Goal: Task Accomplishment & Management: Use online tool/utility

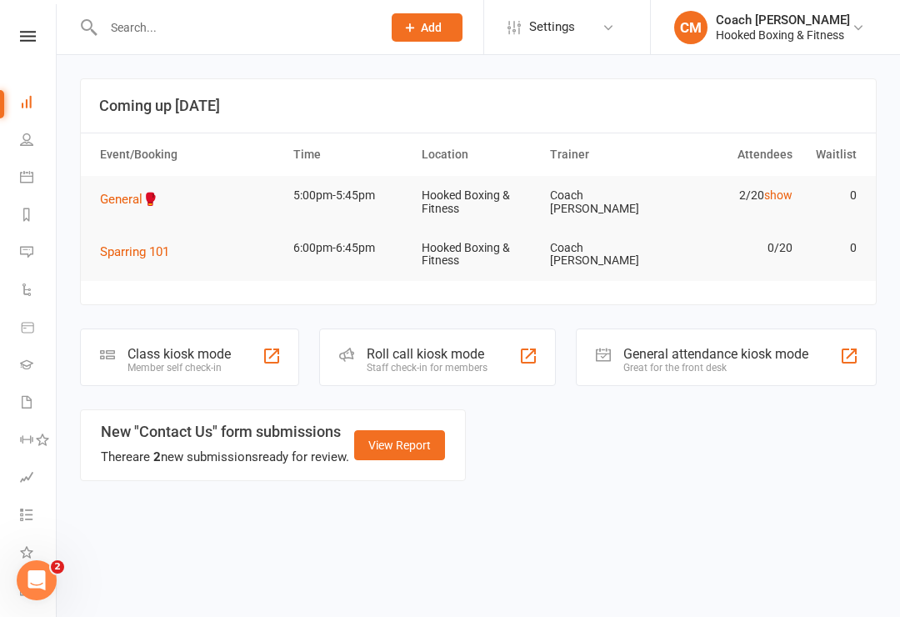
click at [205, 349] on div "Class kiosk mode" at bounding box center [179, 354] width 103 height 16
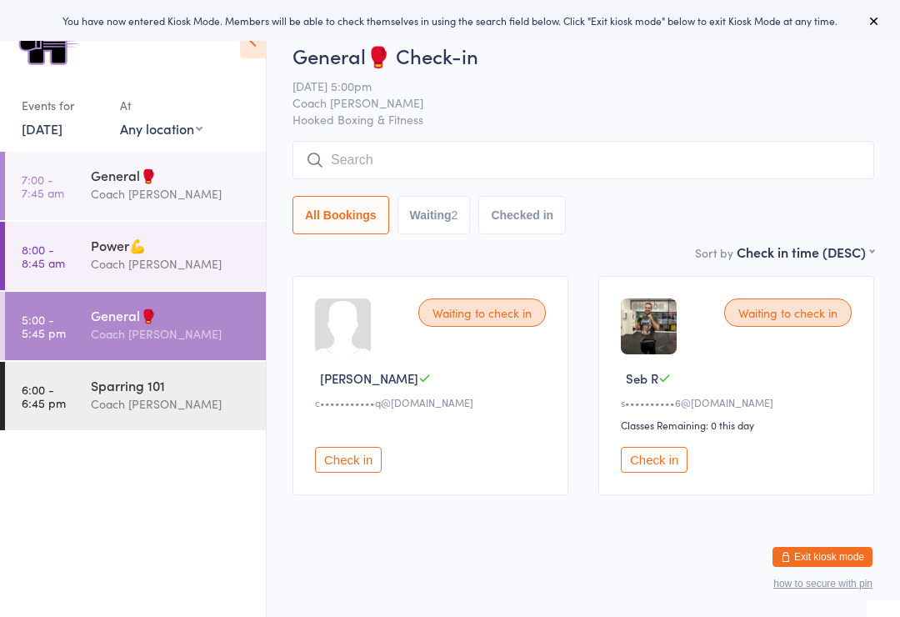
click at [186, 394] on div "Sparring 101" at bounding box center [171, 385] width 161 height 18
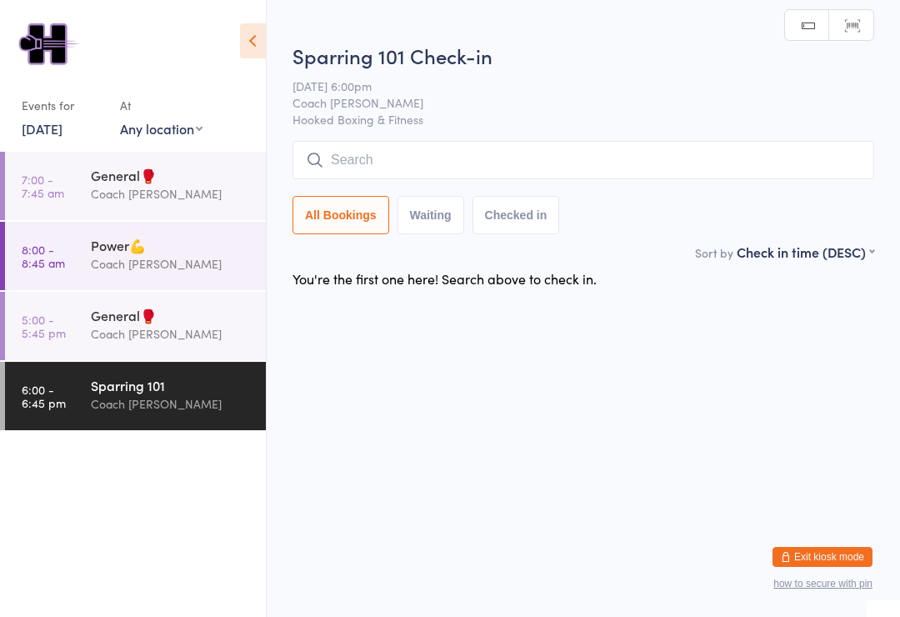
click at [198, 335] on div "Coach [PERSON_NAME]" at bounding box center [171, 333] width 161 height 19
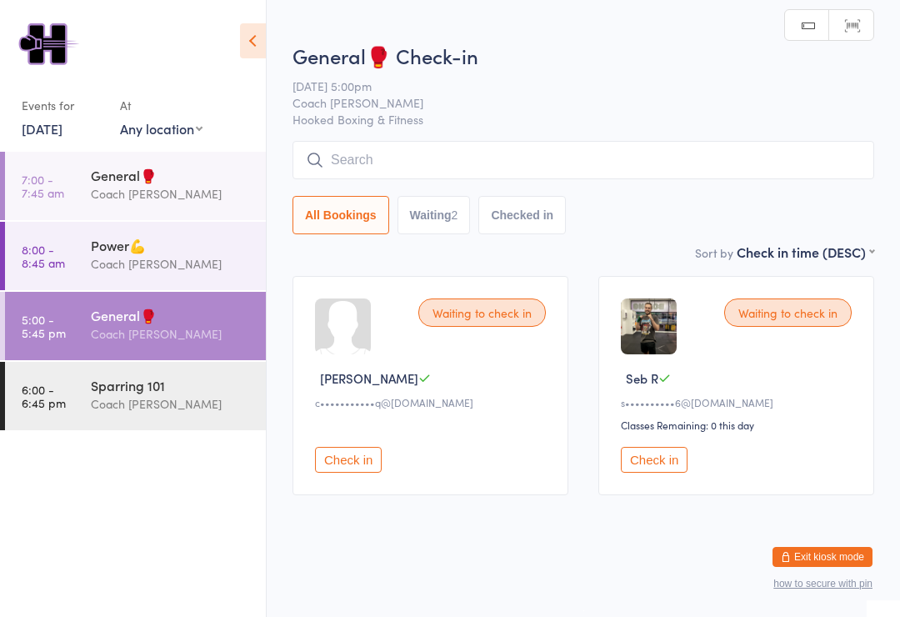
click at [829, 559] on button "Exit kiosk mode" at bounding box center [823, 557] width 100 height 20
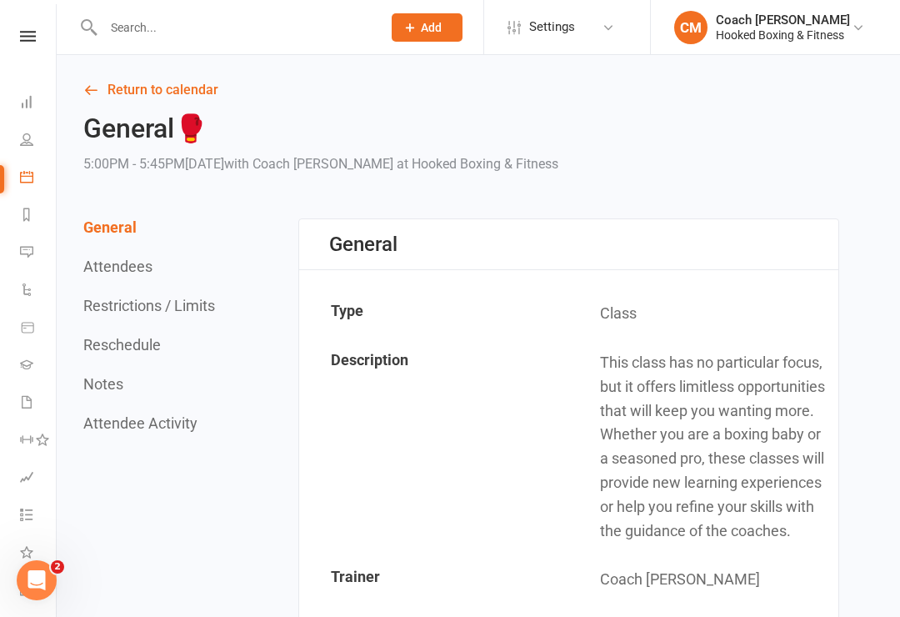
click at [28, 95] on icon at bounding box center [26, 101] width 13 height 13
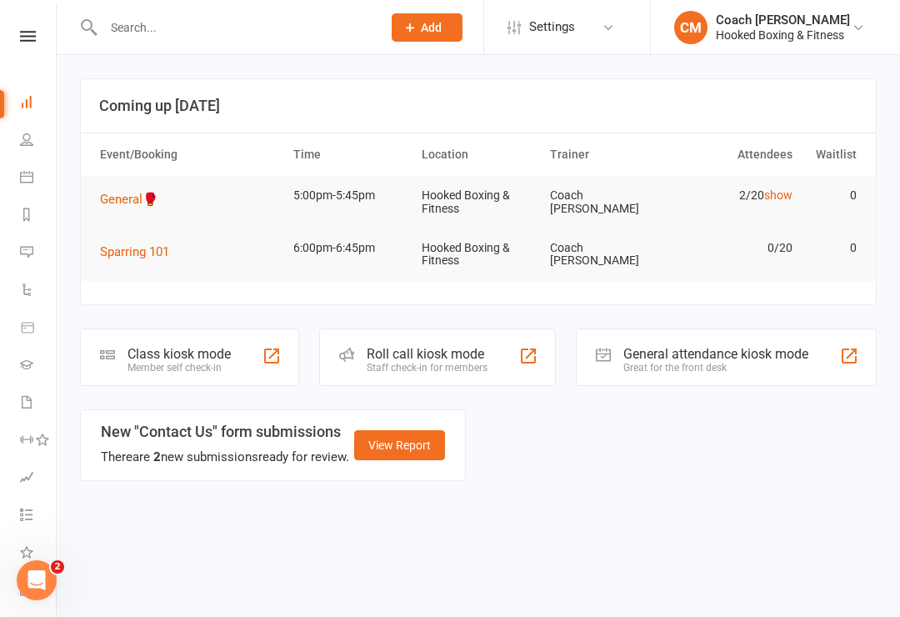
click at [35, 392] on link "Waivers" at bounding box center [39, 404] width 38 height 38
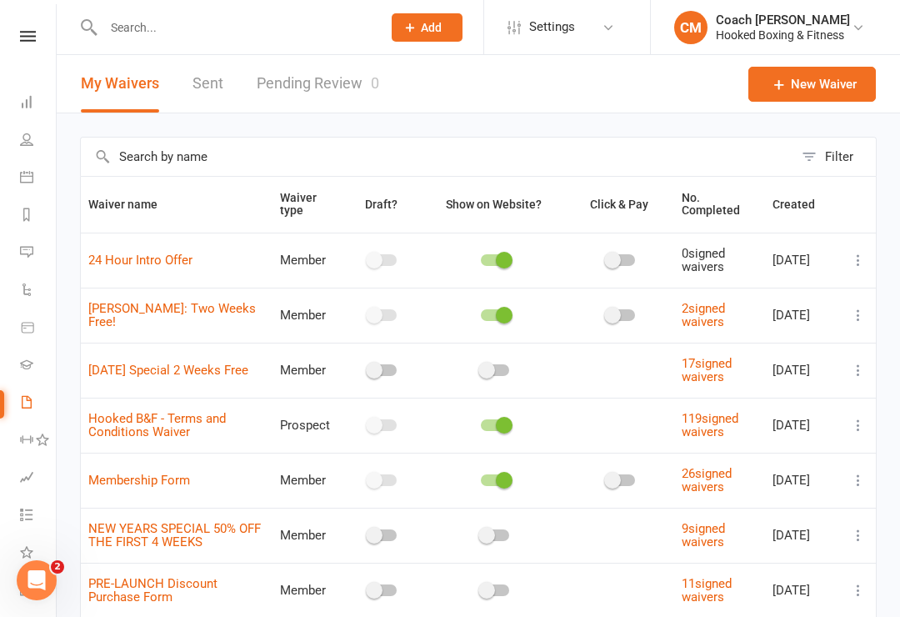
click at [728, 438] on link "119 signed waivers" at bounding box center [710, 425] width 57 height 29
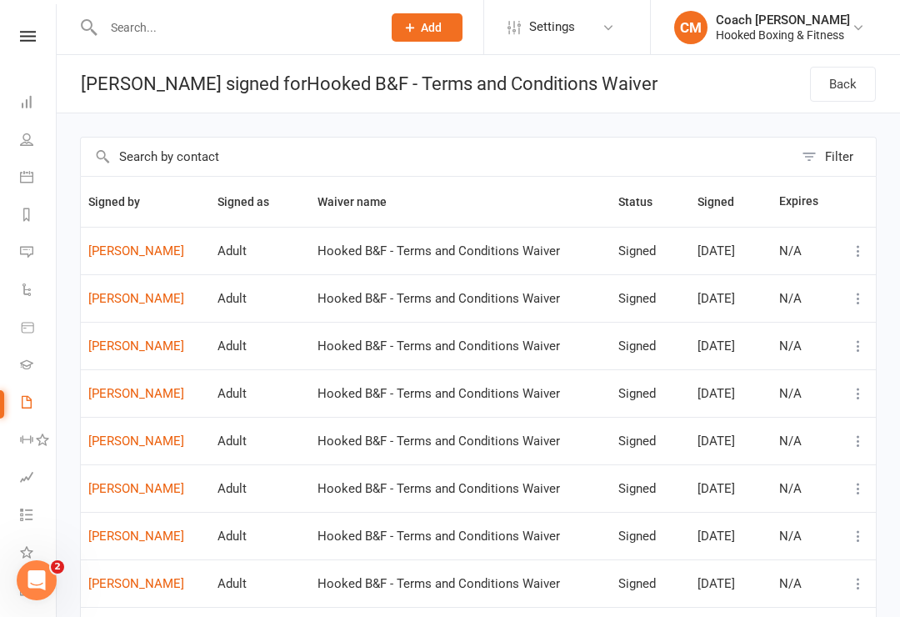
click at [26, 99] on icon at bounding box center [26, 101] width 13 height 13
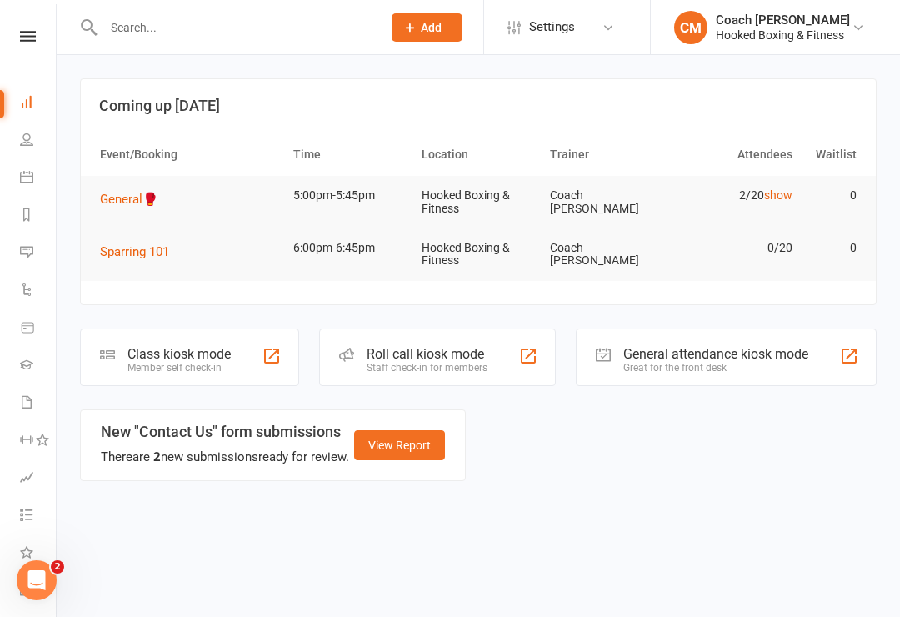
click at [228, 362] on div "Member self check-in" at bounding box center [179, 368] width 103 height 12
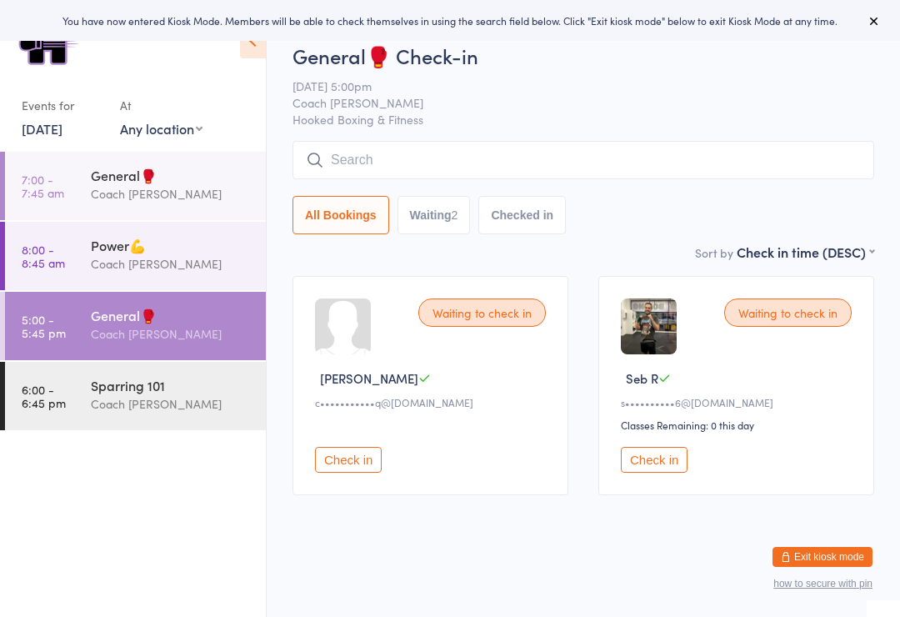
click at [71, 409] on link "6:00 - 6:45 pm Sparring 101 Coach Mat" at bounding box center [135, 396] width 261 height 68
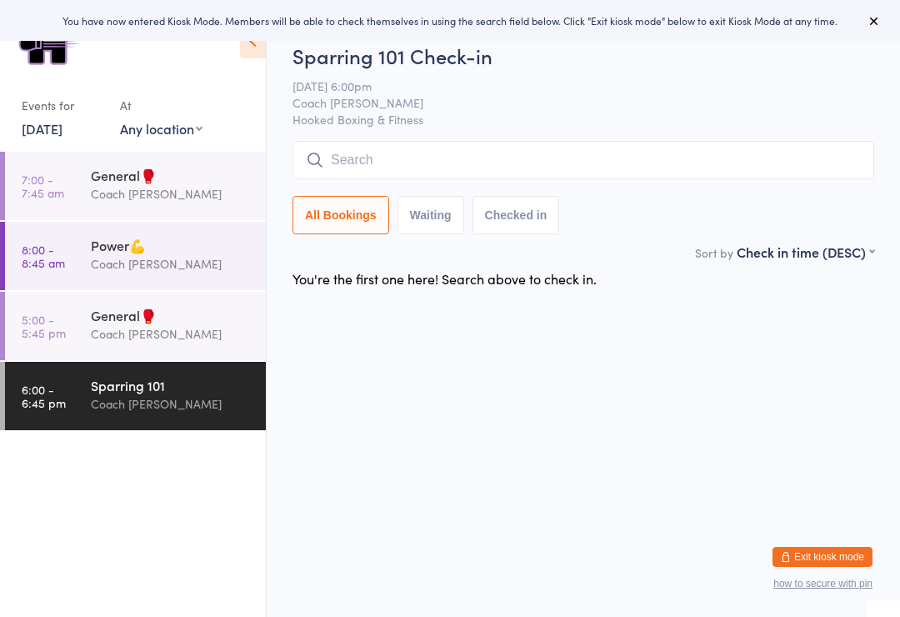
click at [93, 324] on div "General🥊" at bounding box center [171, 315] width 161 height 18
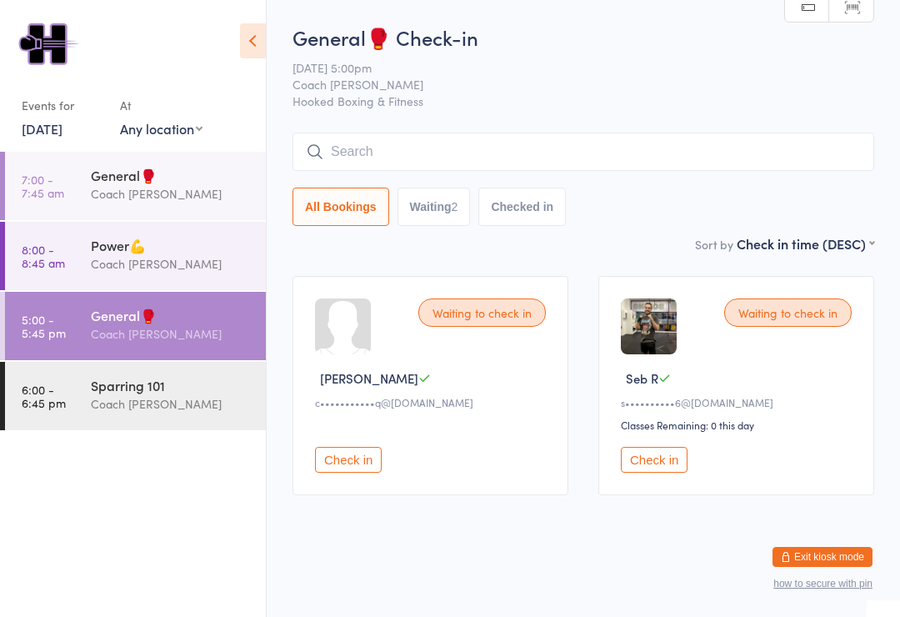
click at [667, 463] on button "Check in" at bounding box center [654, 460] width 67 height 26
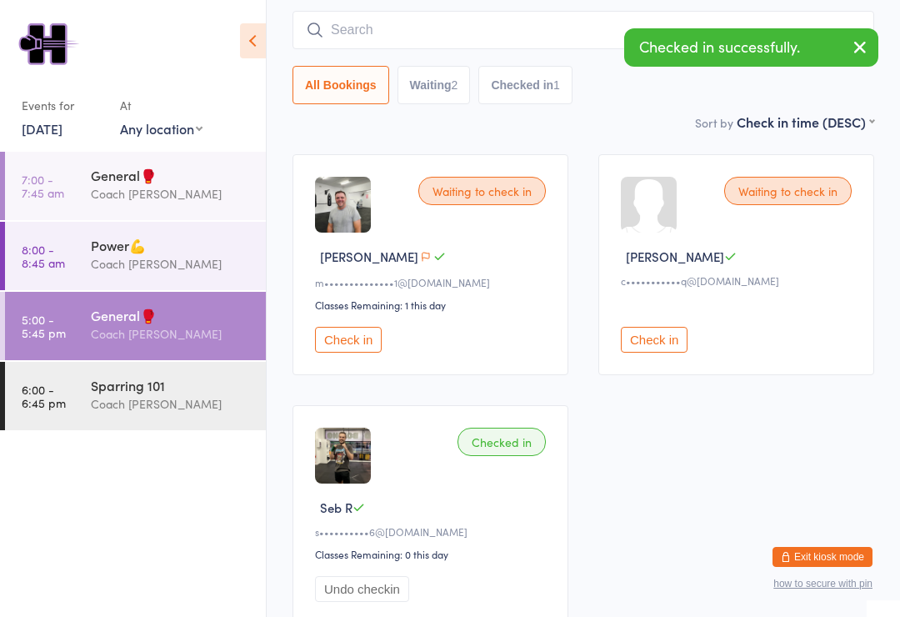
scroll to position [123, 0]
click at [123, 401] on div "Coach [PERSON_NAME]" at bounding box center [171, 403] width 161 height 19
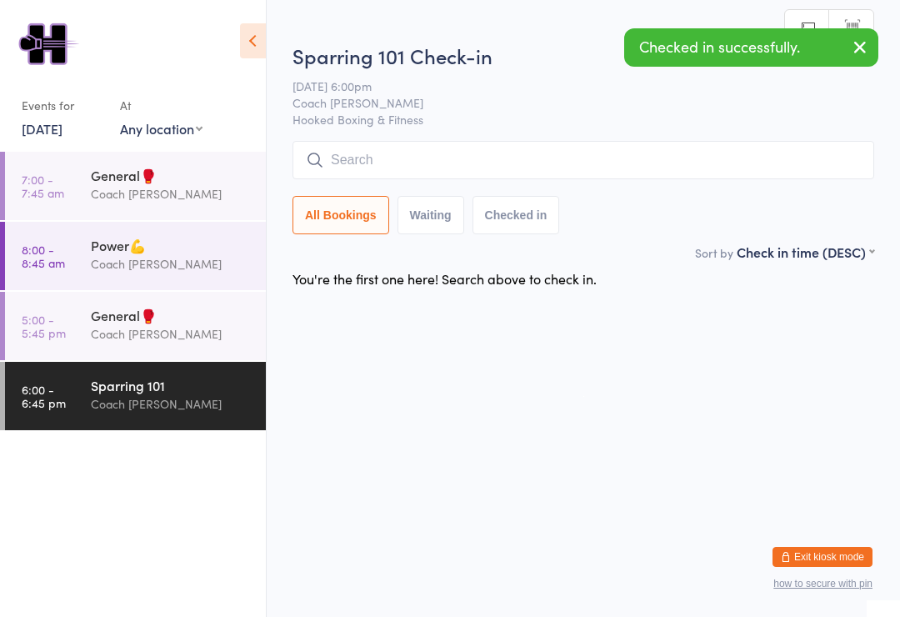
click at [106, 324] on div "General🥊" at bounding box center [171, 315] width 161 height 18
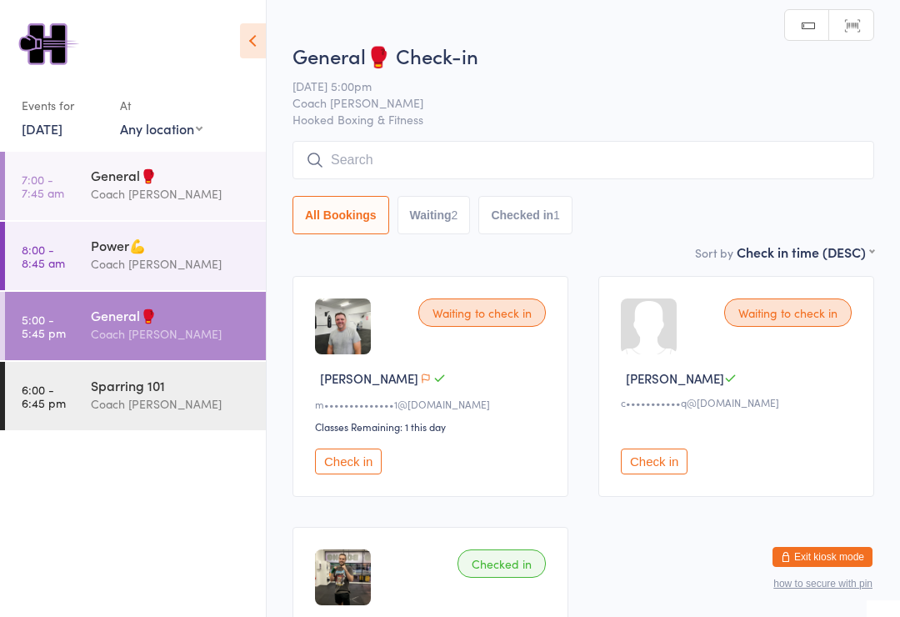
click at [834, 541] on div "Waiting to check in Matthew E m••••••••••••••1@gmail.com Classes Remaining: 1 t…" at bounding box center [584, 511] width 612 height 500
click at [823, 547] on button "Exit kiosk mode" at bounding box center [823, 557] width 100 height 20
